Goal: Task Accomplishment & Management: Manage account settings

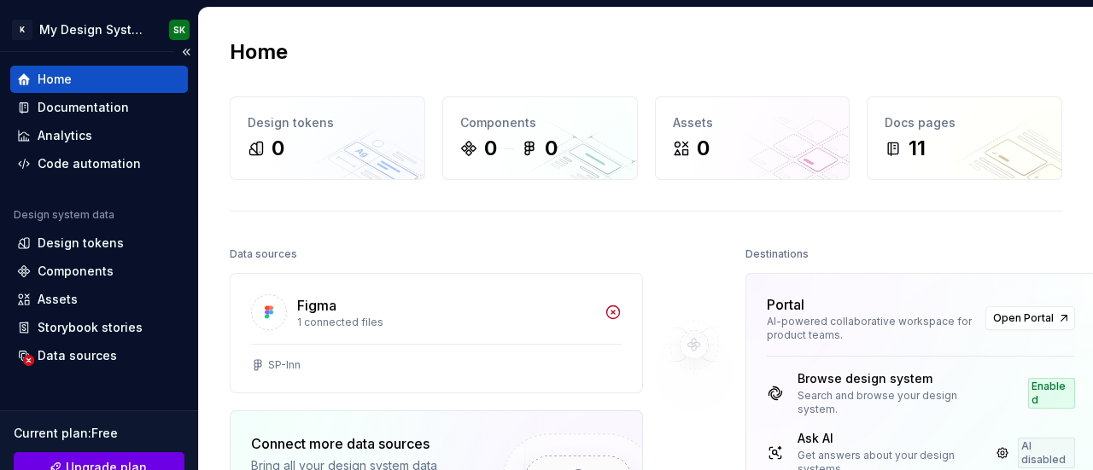
scroll to position [265, 0]
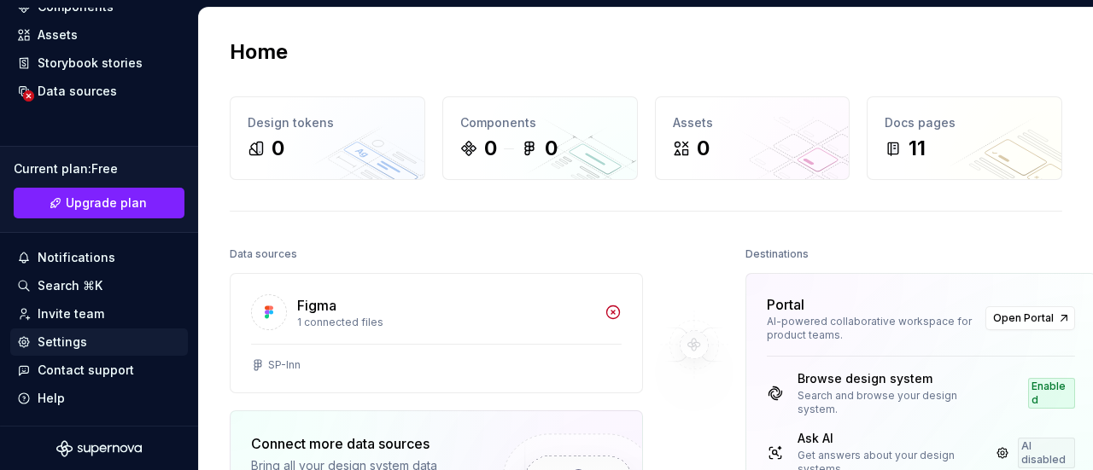
click at [70, 341] on div "Settings" at bounding box center [63, 342] width 50 height 17
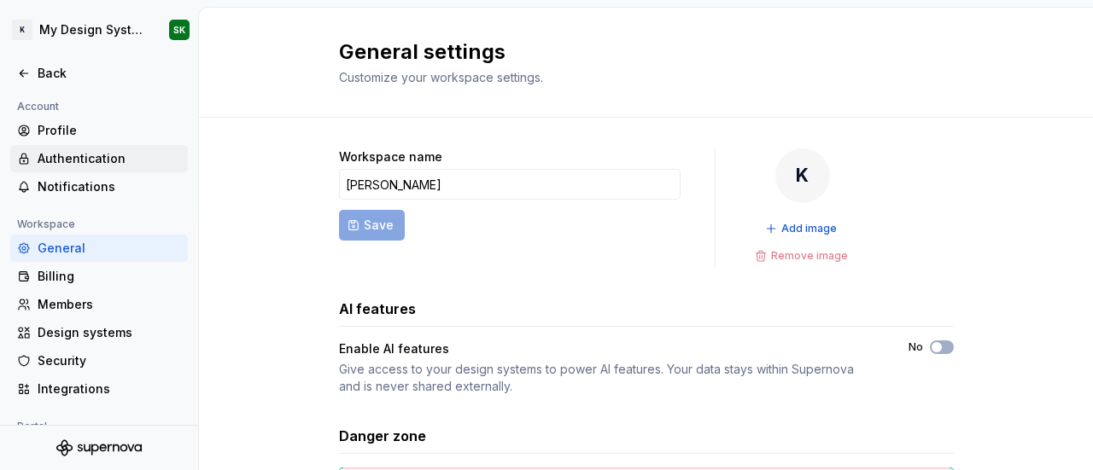
click at [92, 155] on div "Authentication" at bounding box center [109, 158] width 143 height 17
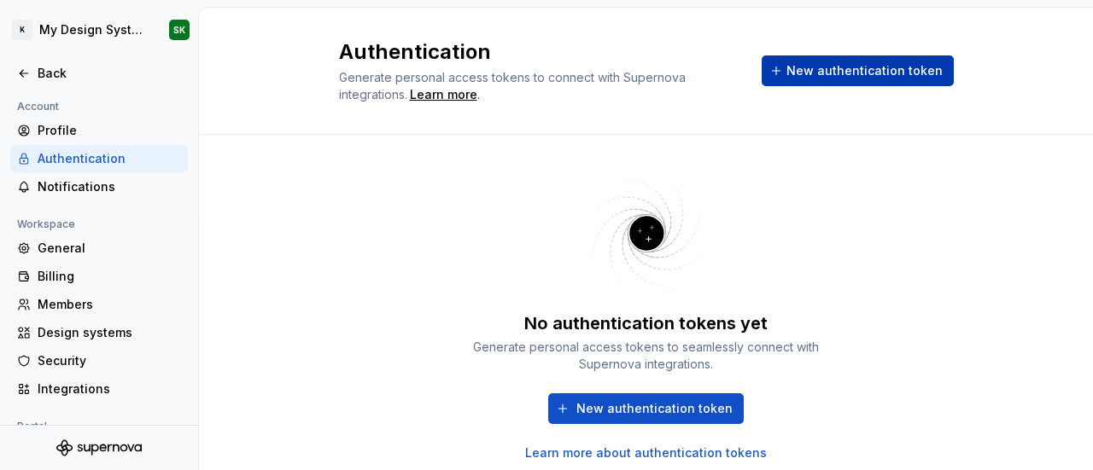
click at [796, 62] on span "New authentication token" at bounding box center [864, 70] width 156 height 17
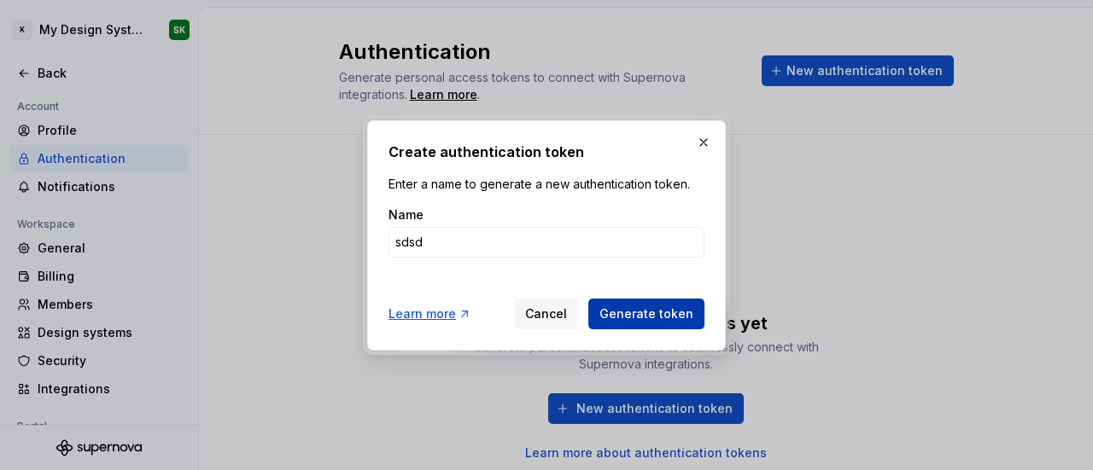
type input "sdsd"
click at [615, 311] on span "Generate token" at bounding box center [646, 314] width 94 height 17
click at [673, 308] on span "Generate token" at bounding box center [646, 314] width 94 height 17
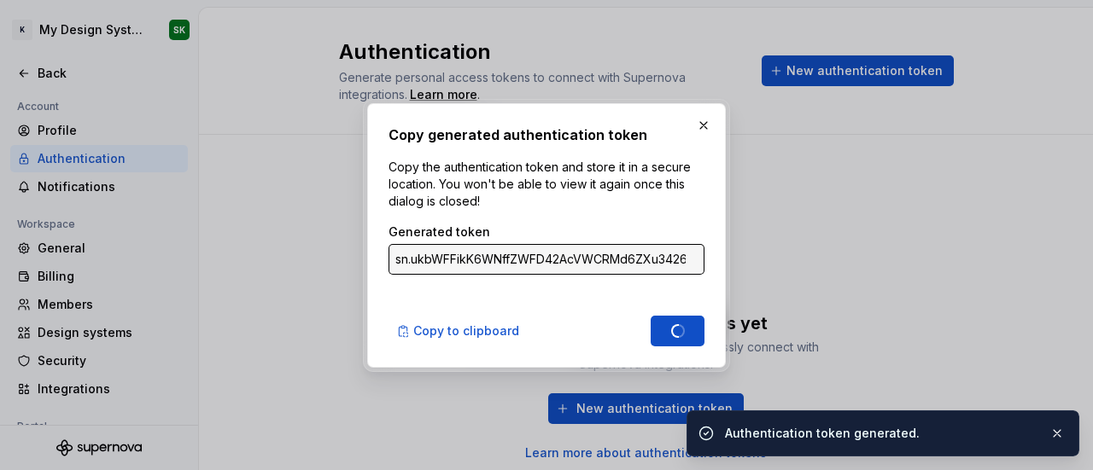
type input "sn.itVPDcVY4S4z1ntjTy2TJCeeA37fT2kTqyKNBEOEKXT5yjbB6BQrVMTHhu0Tt2HigEqz92OAY8Nn…"
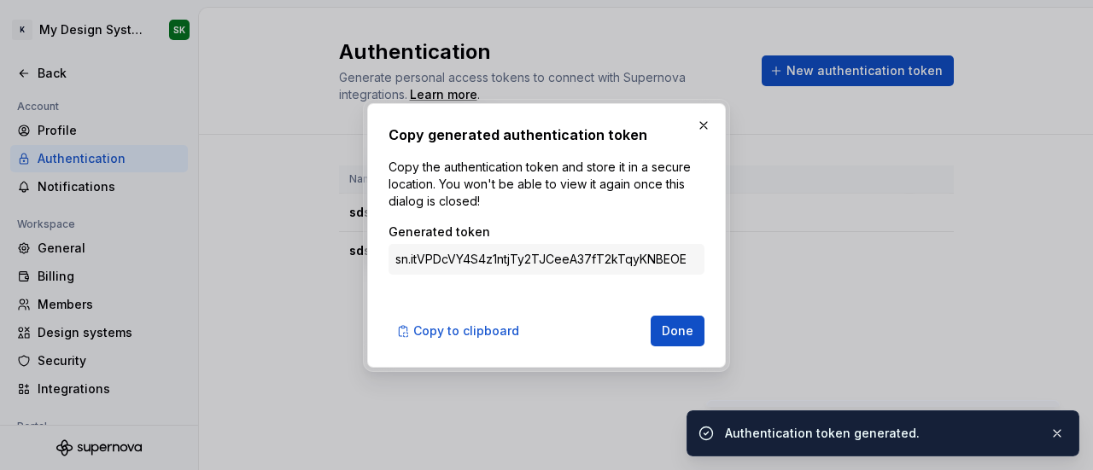
click at [670, 332] on span "Done" at bounding box center [678, 331] width 32 height 17
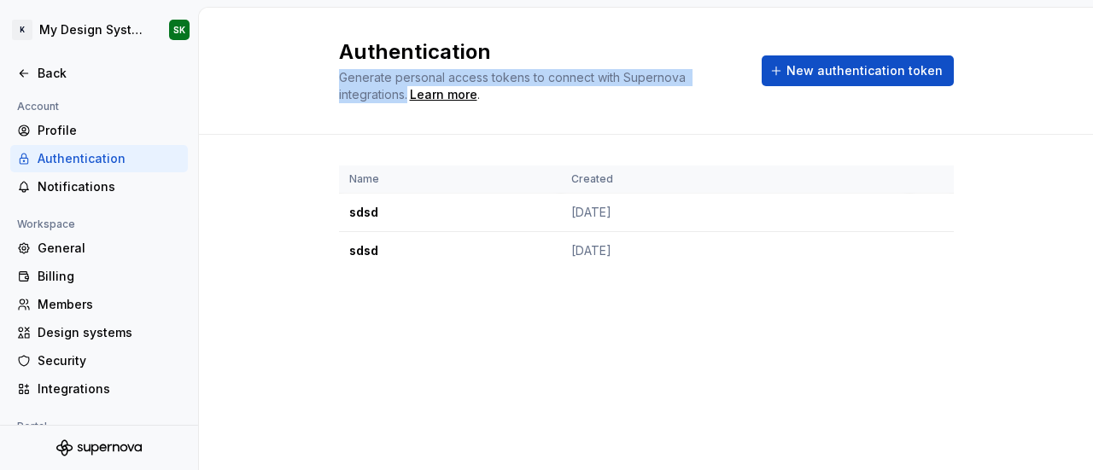
drag, startPoint x: 326, startPoint y: 76, endPoint x: 406, endPoint y: 92, distance: 81.9
click at [406, 92] on div "Authentication Generate personal access tokens to connect with Supernova integr…" at bounding box center [646, 71] width 894 height 127
copy span "Generate personal access tokens to connect with Supernova integrations."
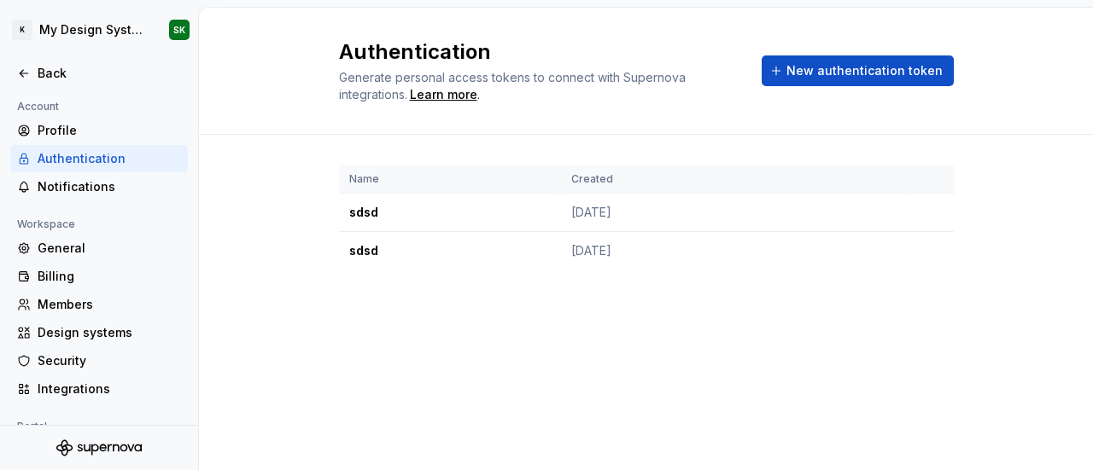
click at [393, 286] on div "Name Created sdsd [DATE] sdsd [DATE]" at bounding box center [646, 235] width 615 height 200
click at [90, 174] on div "Notifications" at bounding box center [99, 186] width 178 height 27
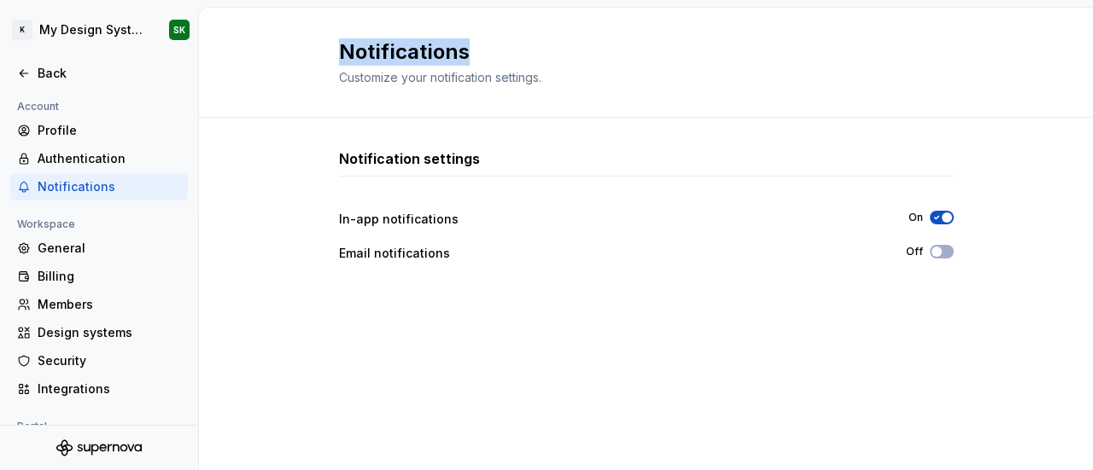
drag, startPoint x: 492, startPoint y: 54, endPoint x: 341, endPoint y: 52, distance: 150.2
click at [341, 52] on h2 "Notifications" at bounding box center [636, 51] width 594 height 27
click at [411, 81] on span "Customize your notification settings." at bounding box center [440, 77] width 202 height 15
drag, startPoint x: 343, startPoint y: 69, endPoint x: 399, endPoint y: 79, distance: 56.4
click at [399, 79] on span "Customize your notification settings." at bounding box center [440, 77] width 202 height 15
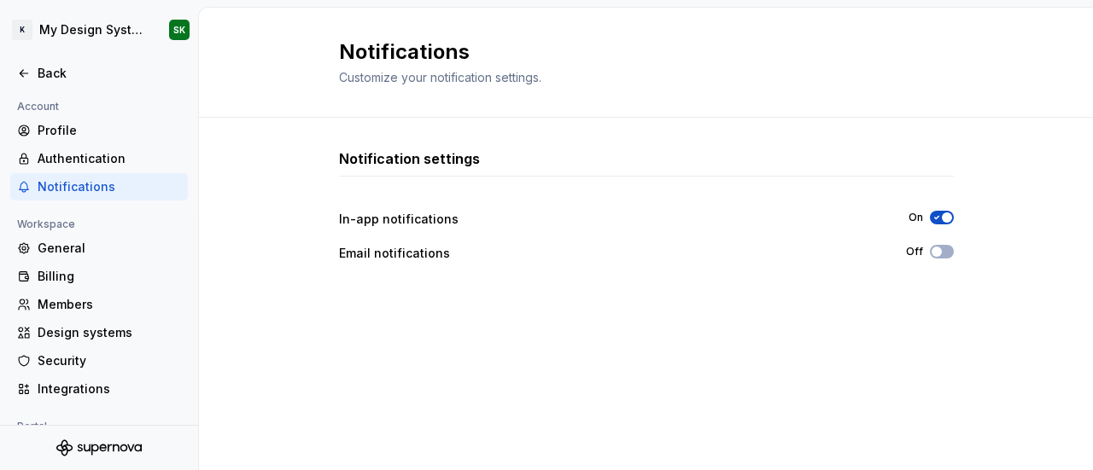
click at [330, 79] on div "Notifications Customize your notification settings." at bounding box center [646, 63] width 894 height 110
drag, startPoint x: 557, startPoint y: 76, endPoint x: 580, endPoint y: 76, distance: 23.0
click at [580, 76] on div "Notifications Customize your notification settings." at bounding box center [646, 63] width 894 height 110
copy span "Customize your notification settings."
click at [365, 219] on div "In-app notifications" at bounding box center [399, 219] width 120 height 17
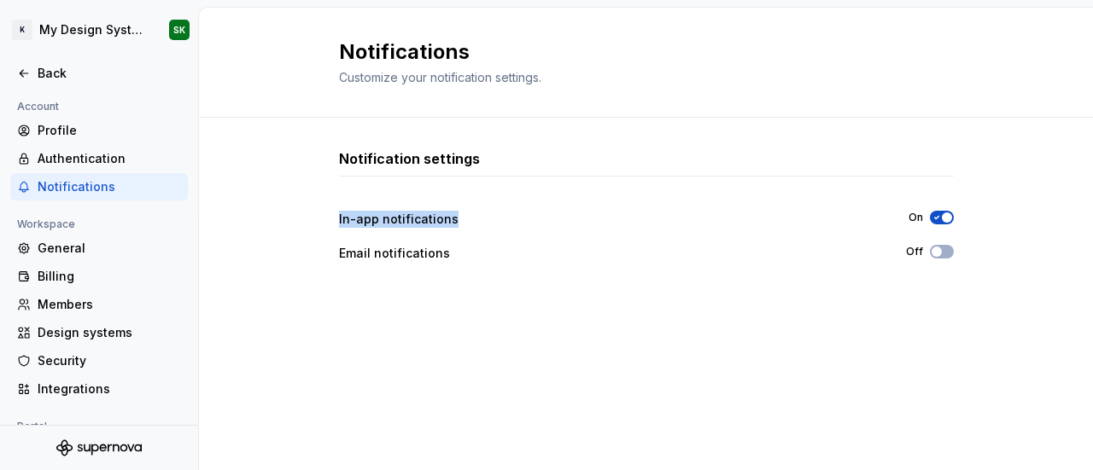
drag, startPoint x: 326, startPoint y: 213, endPoint x: 514, endPoint y: 216, distance: 187.8
click at [514, 216] on div "Notification settings In-app notifications On Email notifications Off" at bounding box center [646, 294] width 894 height 353
copy div "In-app notifications"
click at [472, 265] on div "Notification settings In-app notifications On Email notifications Off" at bounding box center [646, 277] width 615 height 257
drag, startPoint x: 468, startPoint y: 255, endPoint x: 334, endPoint y: 254, distance: 134.0
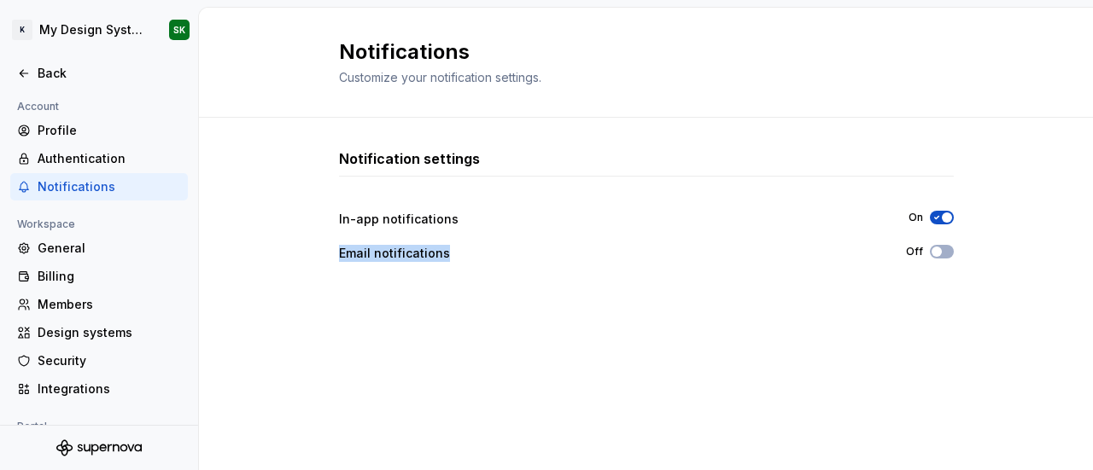
click at [334, 254] on div "Notification settings In-app notifications On Email notifications Off" at bounding box center [646, 294] width 894 height 353
copy div "Email notifications"
